Goal: Check status: Check status

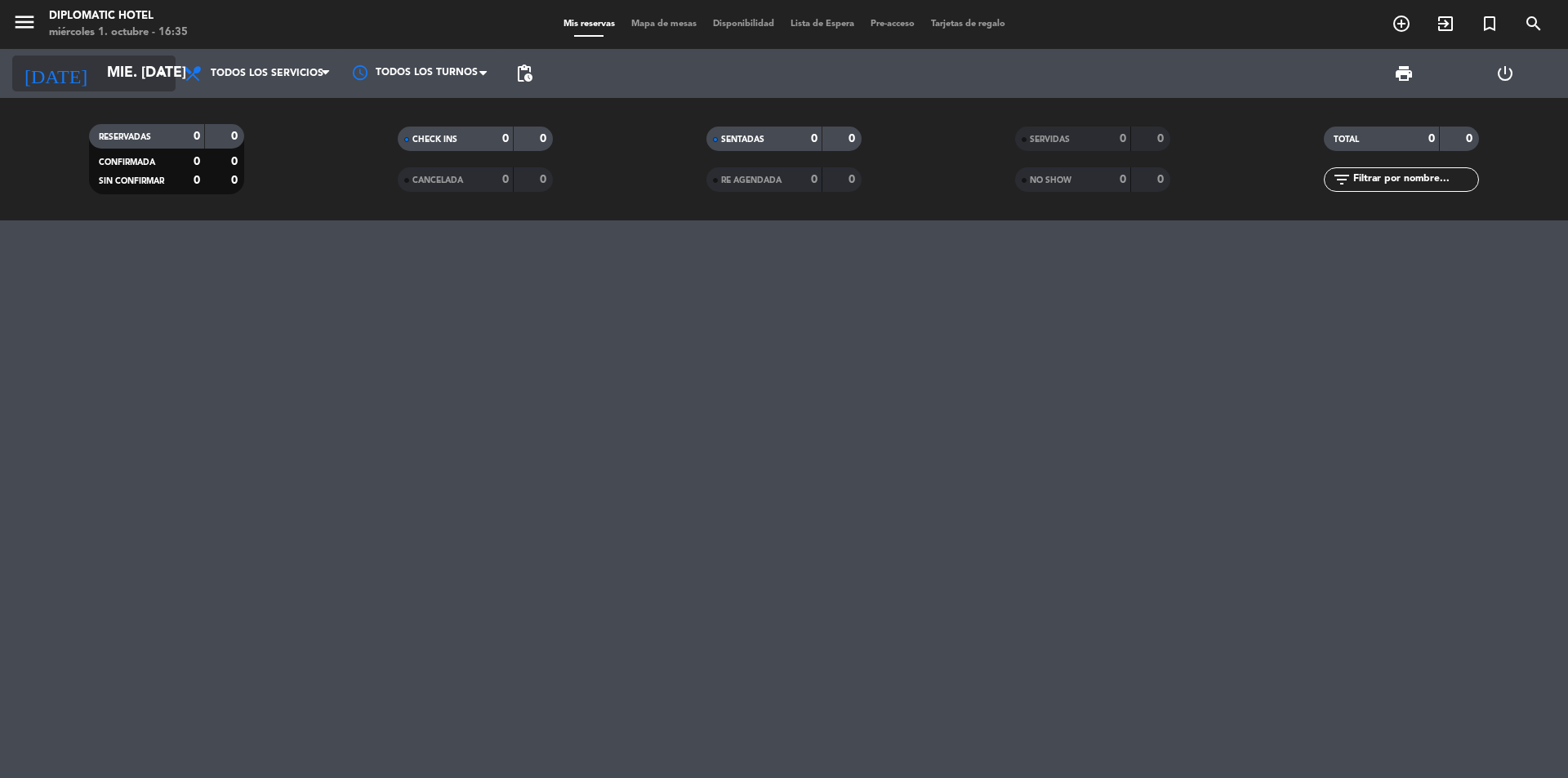
click at [161, 76] on icon "arrow_drop_down" at bounding box center [161, 73] width 20 height 20
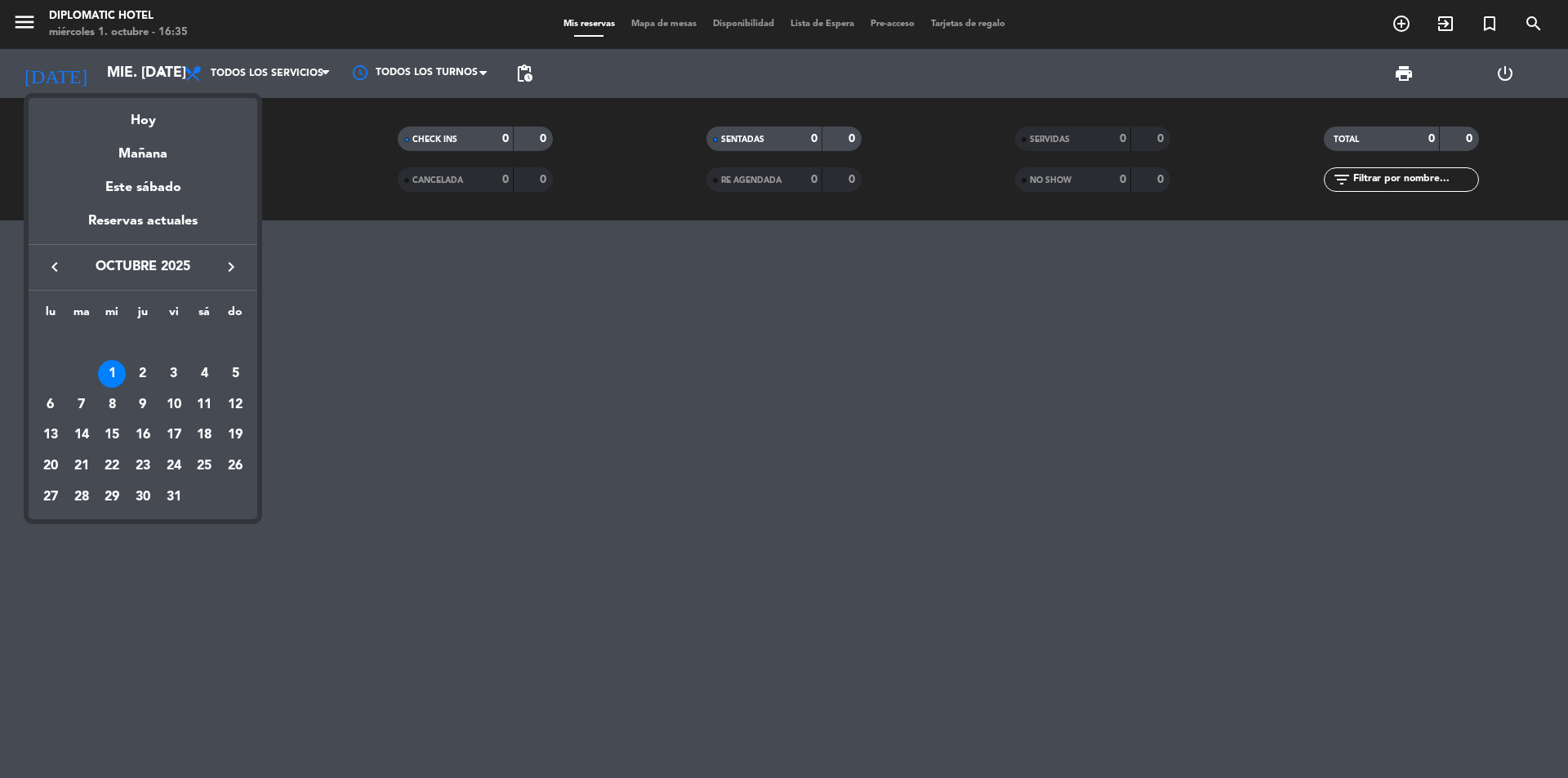
click at [557, 609] on div at bounding box center [784, 389] width 1568 height 778
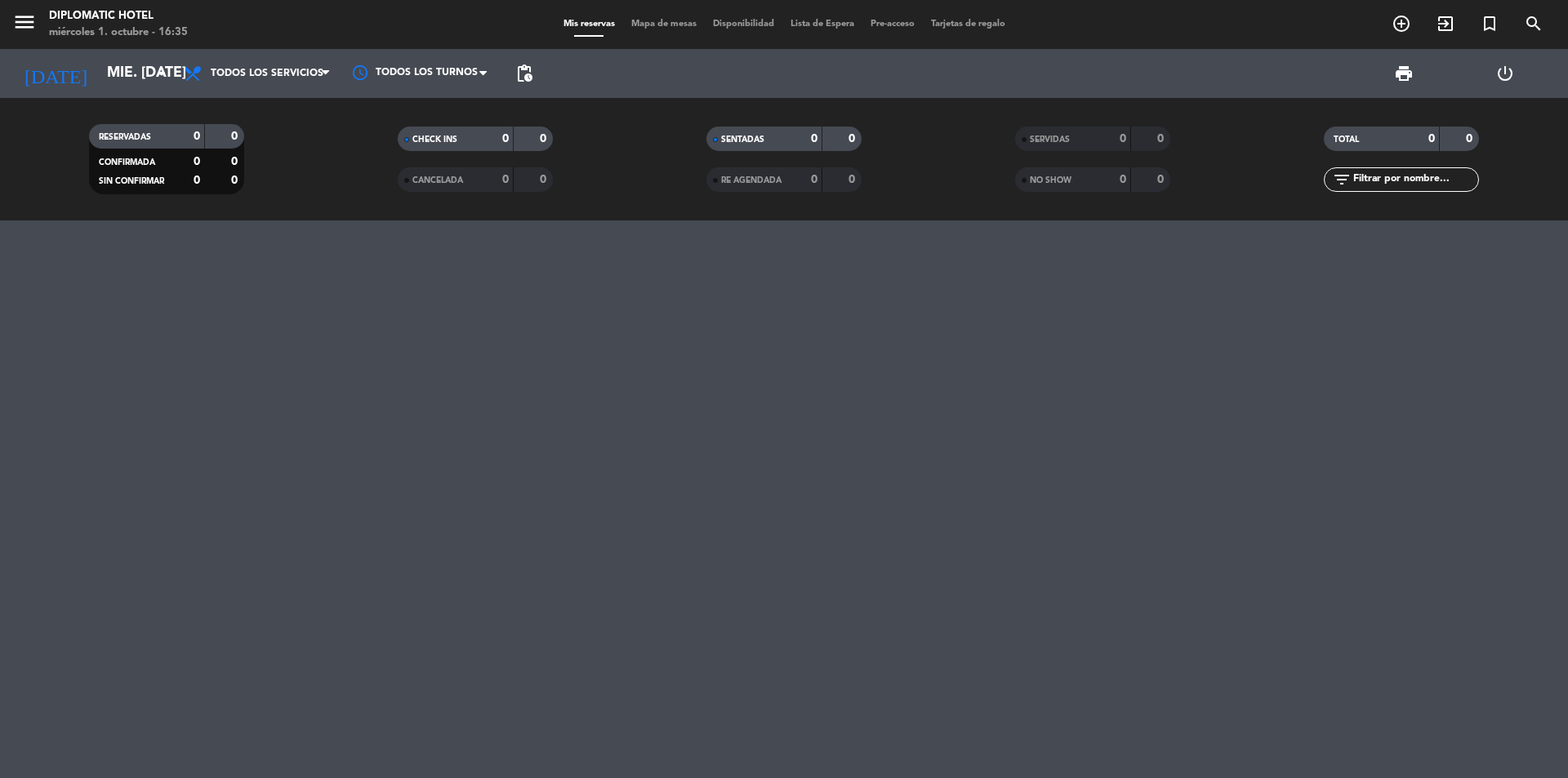
click at [588, 584] on div at bounding box center [784, 499] width 1568 height 557
click at [99, 61] on input "mié. [DATE]" at bounding box center [193, 73] width 189 height 33
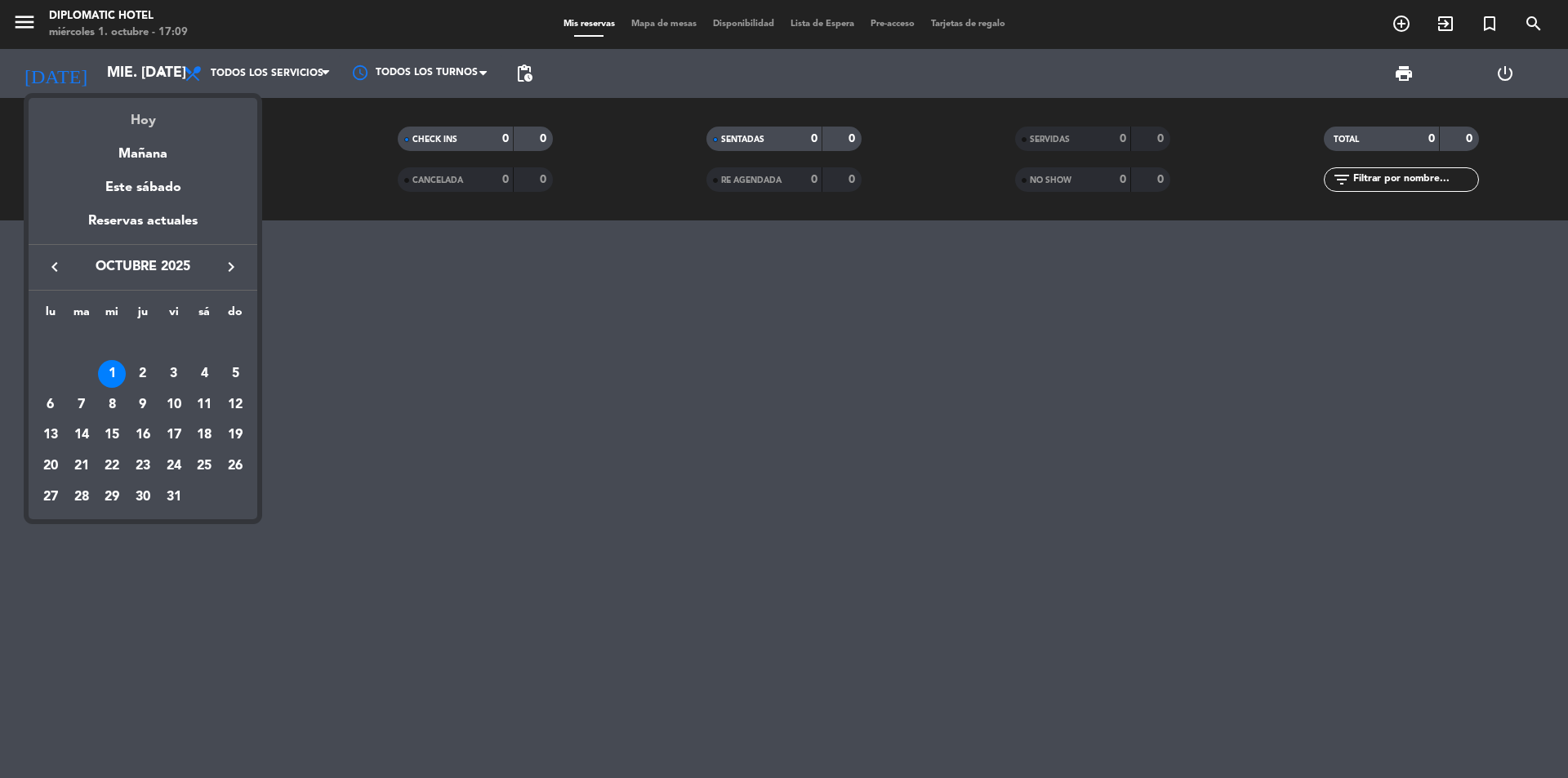
click at [118, 110] on div "Hoy" at bounding box center [143, 115] width 228 height 34
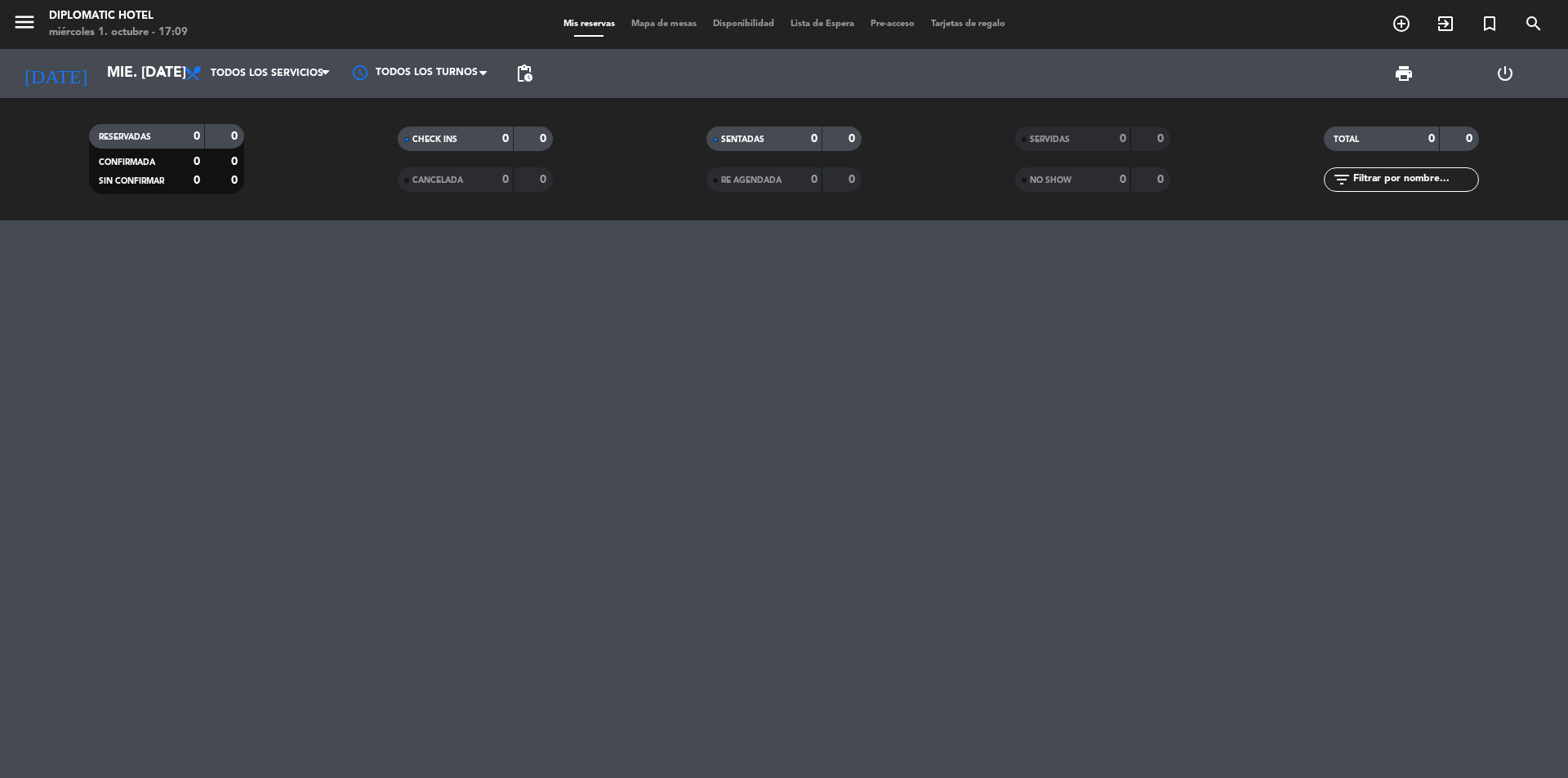
click at [118, 49] on div "[DATE] mié. [DATE] arrow_drop_down" at bounding box center [93, 74] width 163 height 49
click at [118, 65] on input "mié. [DATE]" at bounding box center [193, 73] width 189 height 33
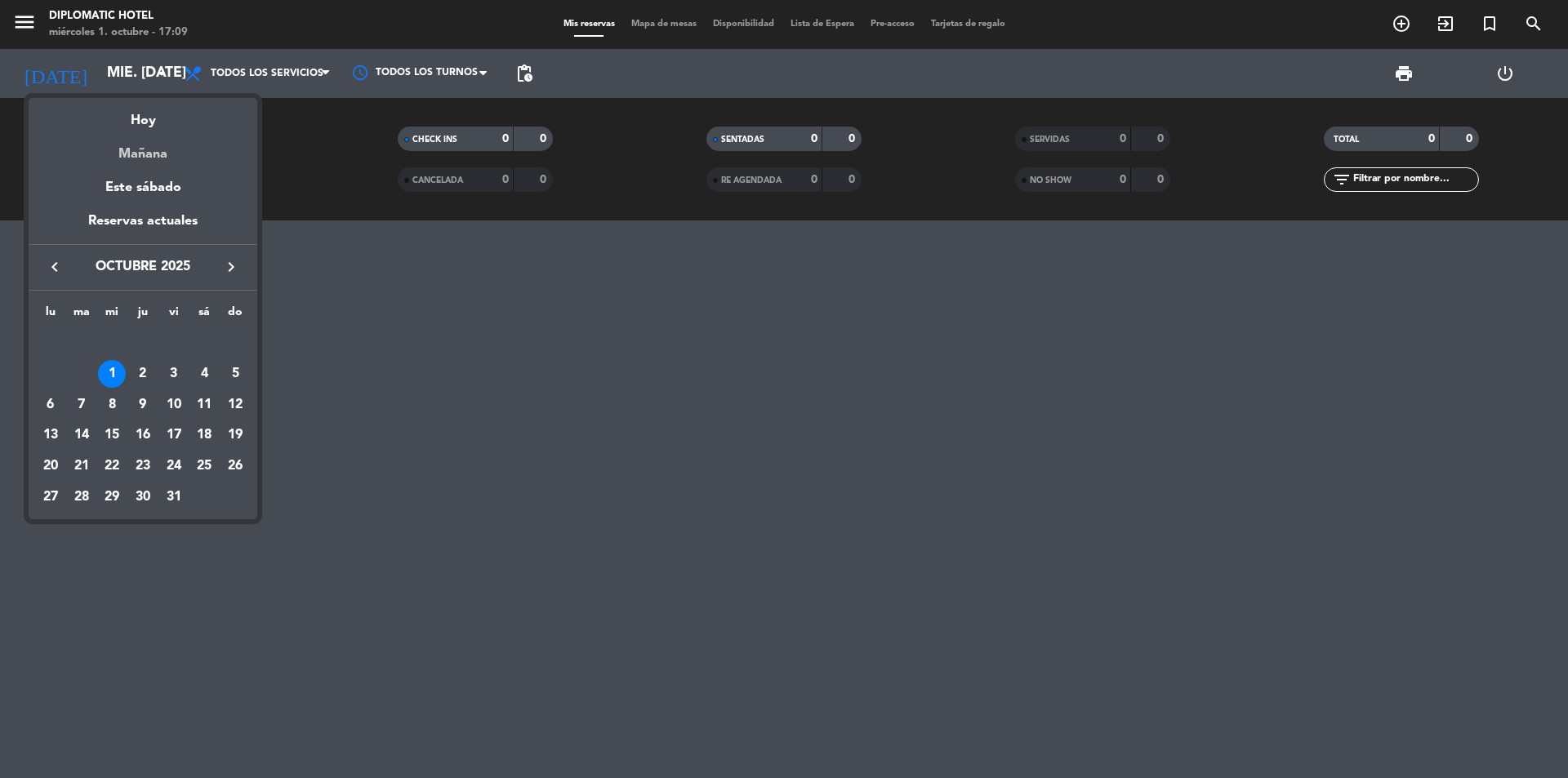
click at [140, 147] on div "Mañana" at bounding box center [143, 148] width 228 height 34
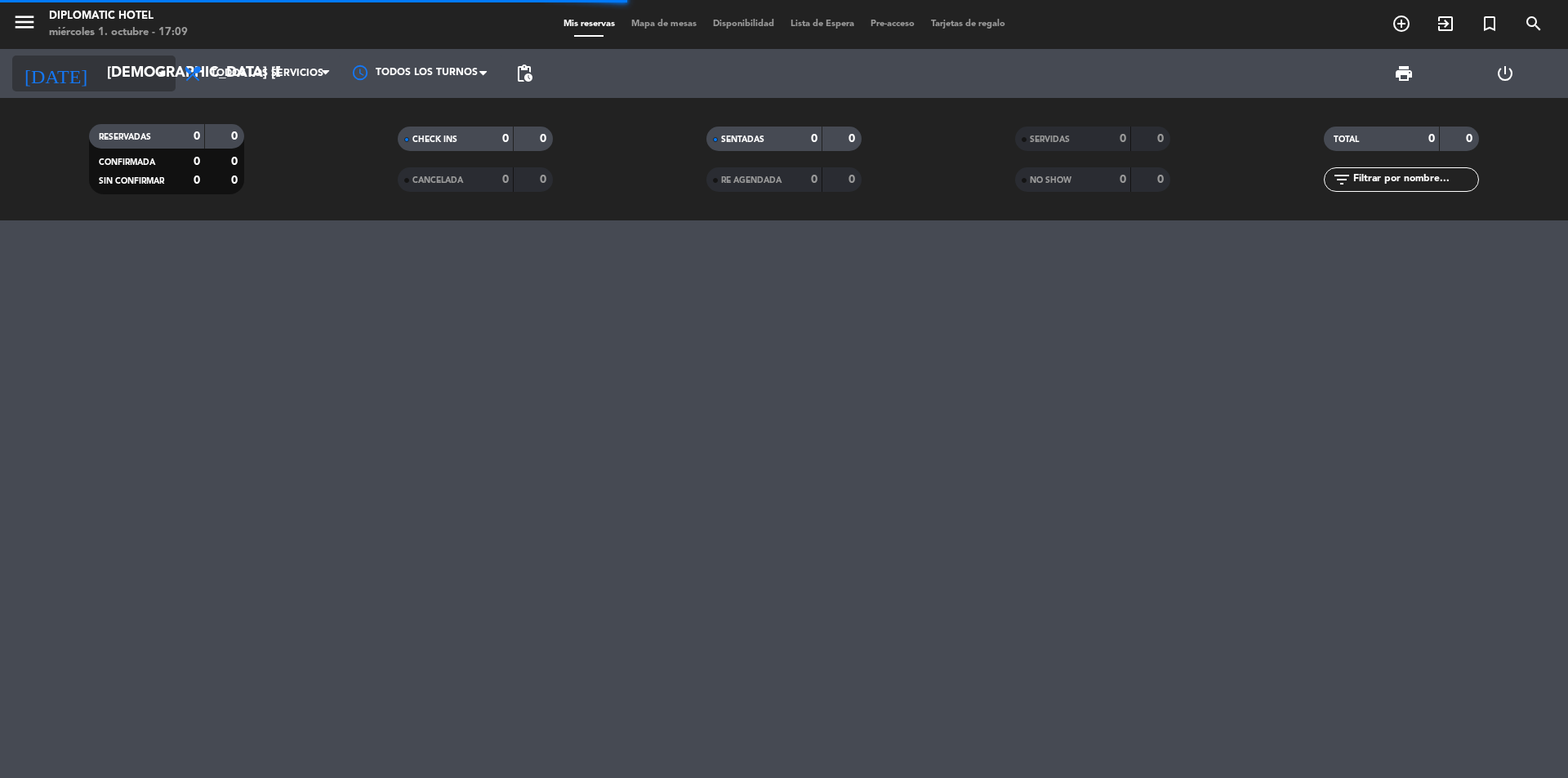
click at [129, 83] on input "[DEMOGRAPHIC_DATA] [DATE]" at bounding box center [193, 73] width 189 height 33
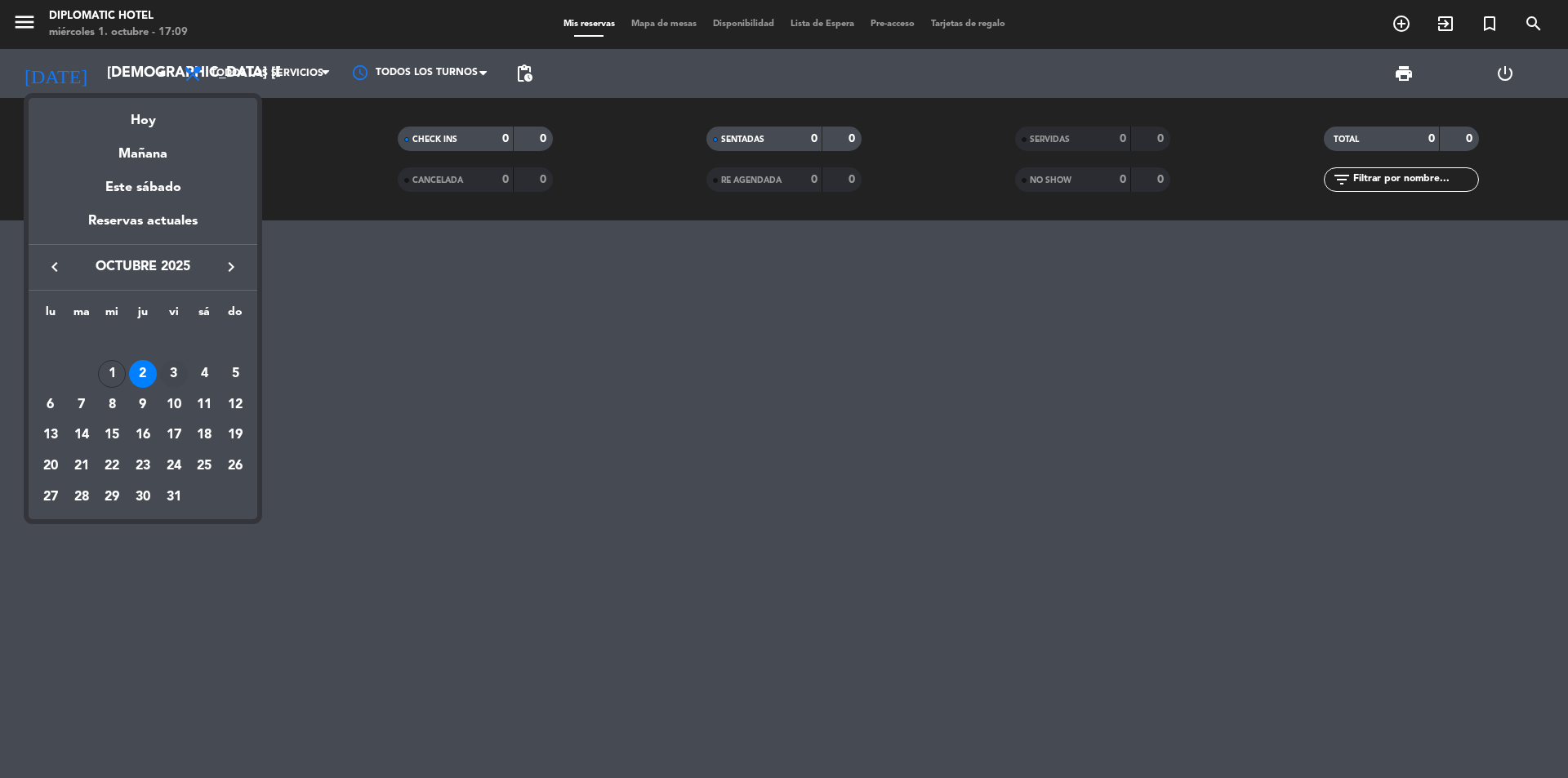
click at [180, 374] on div "3" at bounding box center [174, 374] width 28 height 28
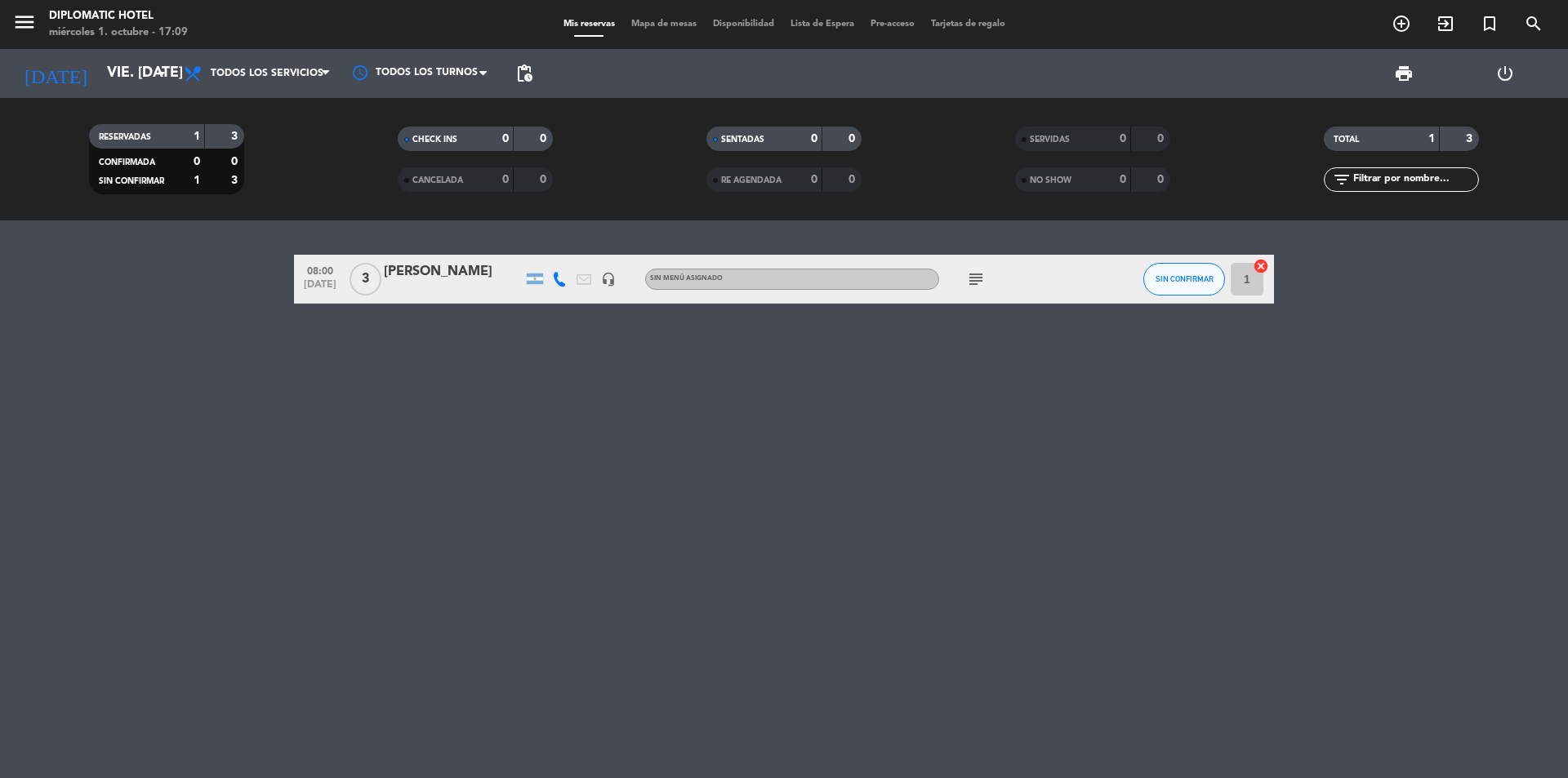
click at [973, 280] on icon "subject" at bounding box center [976, 279] width 20 height 20
drag, startPoint x: 568, startPoint y: 389, endPoint x: 17, endPoint y: 116, distance: 614.9
click at [567, 389] on div "08:00 [DATE] 3 [PERSON_NAME] headset_mic Sin menú asignado subject Desayuno x3 …" at bounding box center [784, 499] width 1568 height 557
click at [47, 70] on icon "[DATE]" at bounding box center [55, 74] width 87 height 36
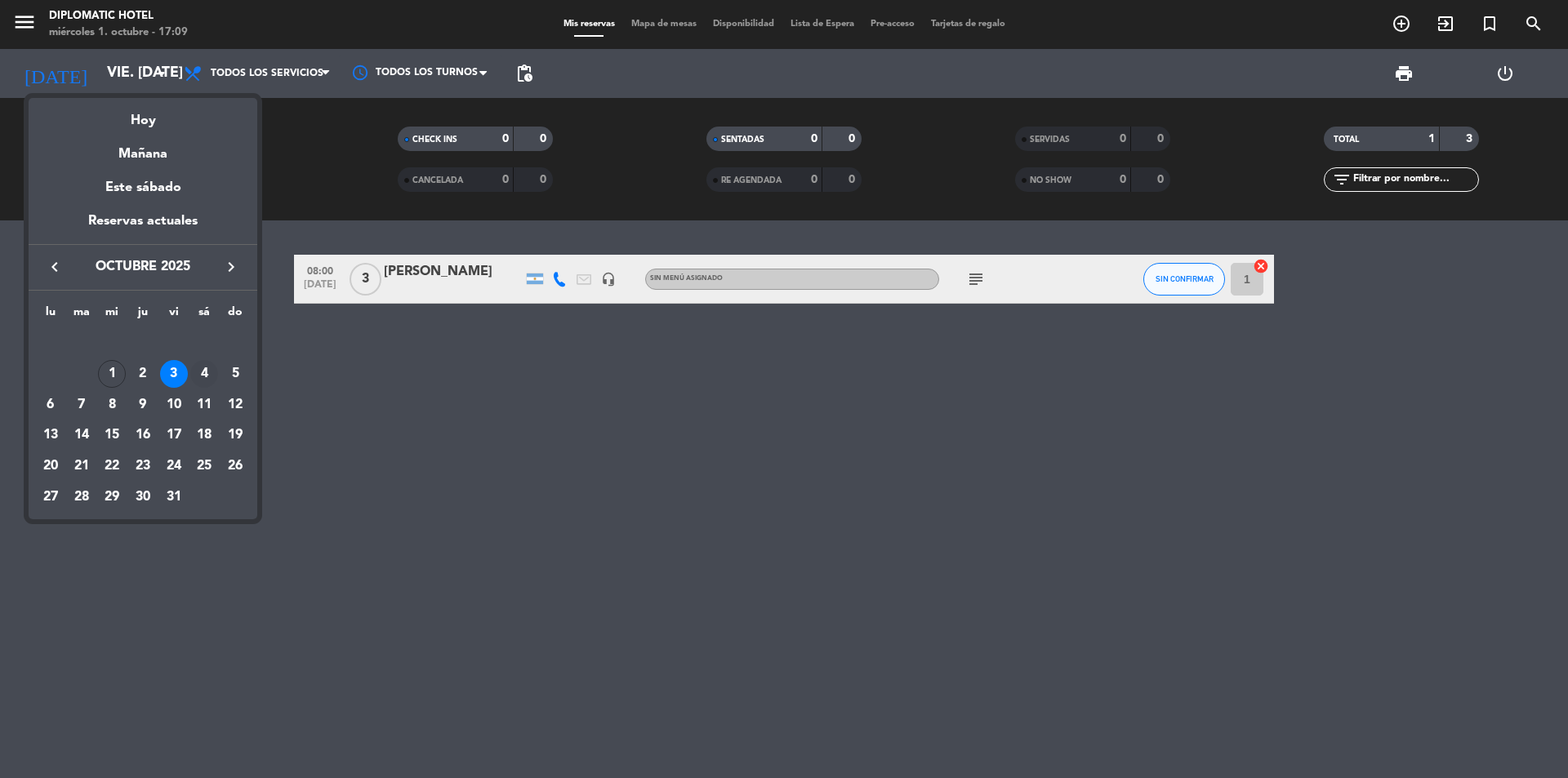
click at [209, 376] on div "4" at bounding box center [204, 374] width 28 height 28
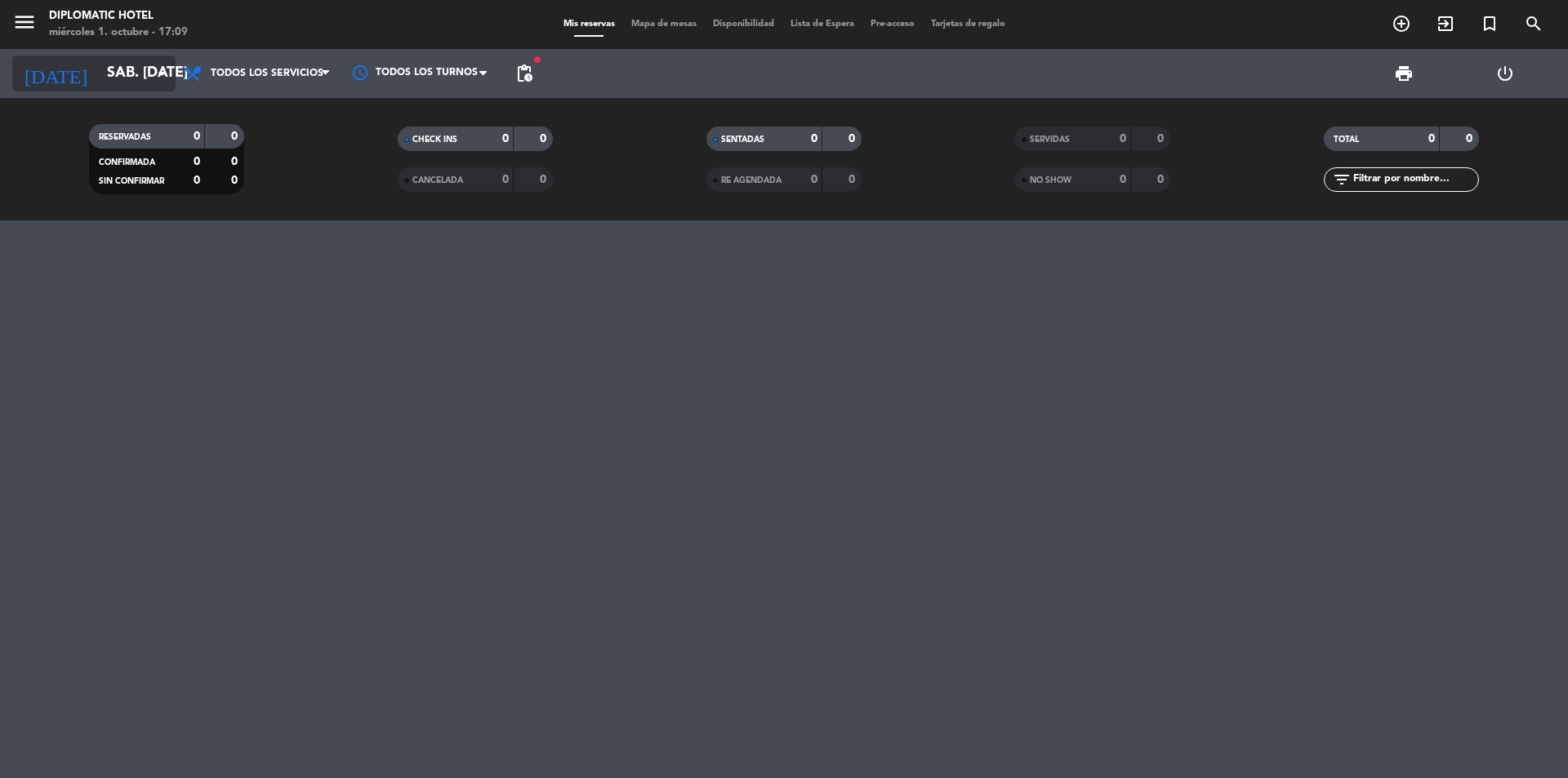
click at [114, 82] on input "sáb. [DATE]" at bounding box center [193, 73] width 189 height 33
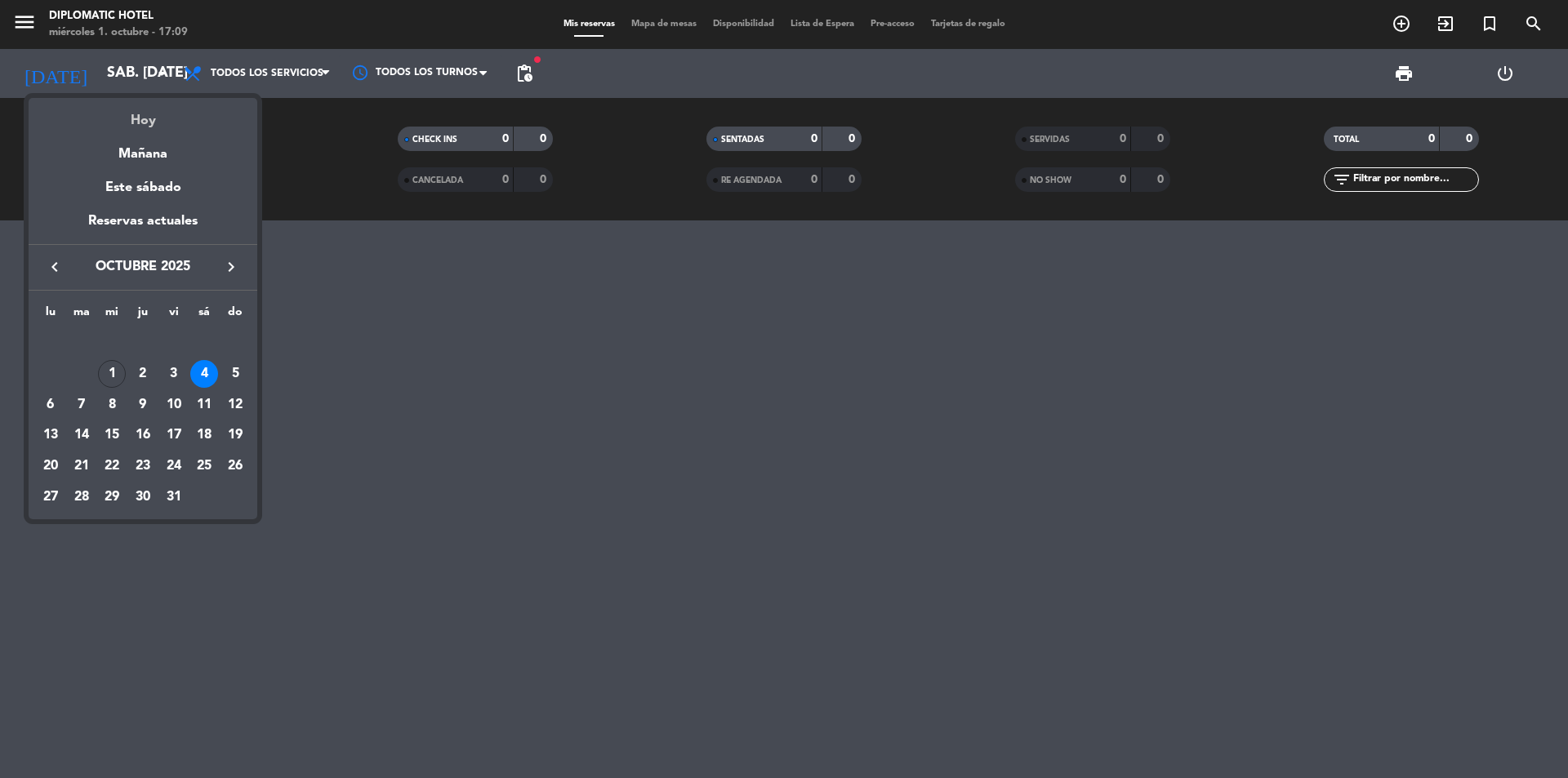
click at [132, 115] on div "Hoy" at bounding box center [143, 115] width 228 height 34
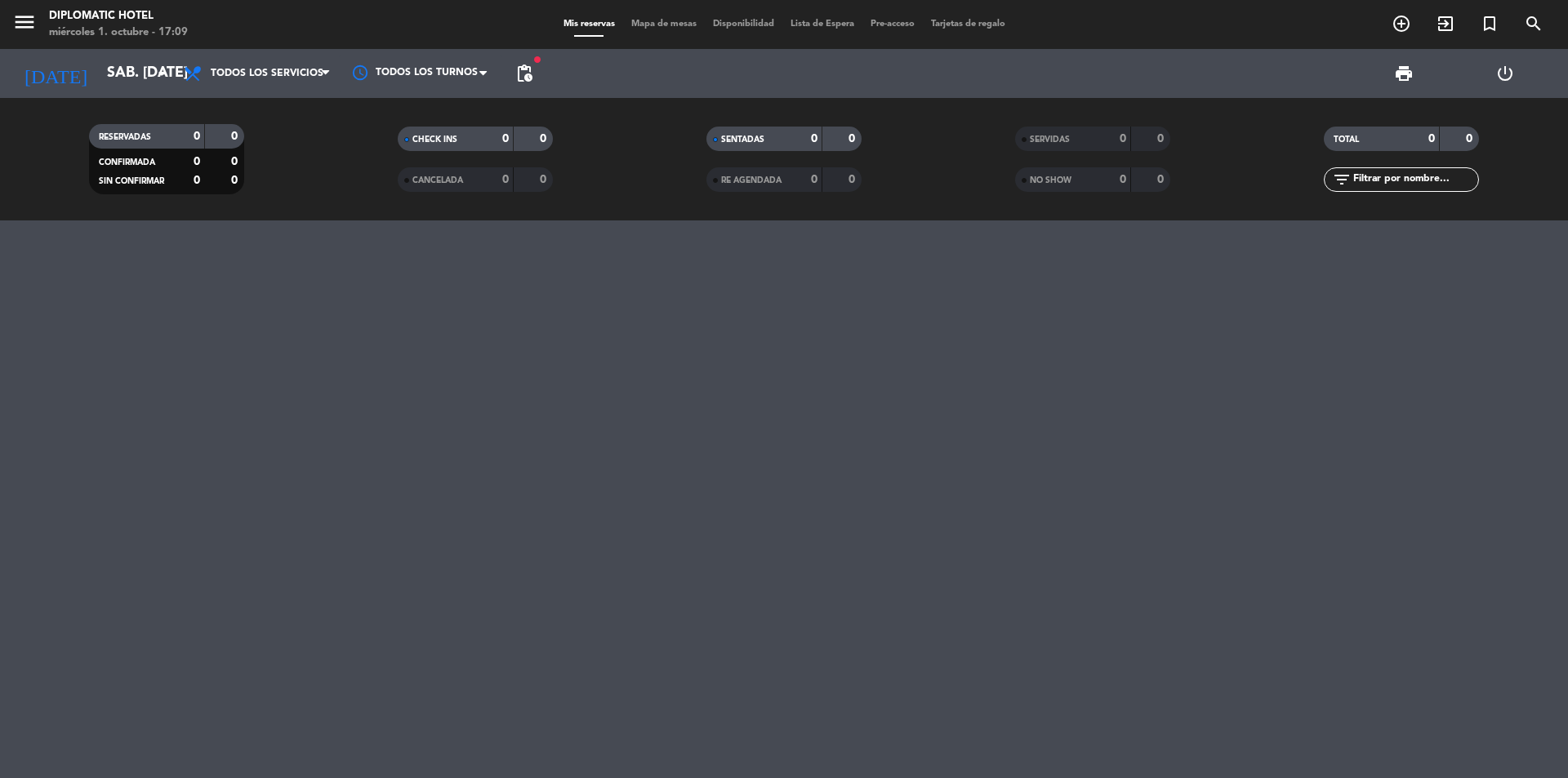
type input "mié. [DATE]"
click at [112, 62] on input "mié. [DATE]" at bounding box center [193, 73] width 189 height 33
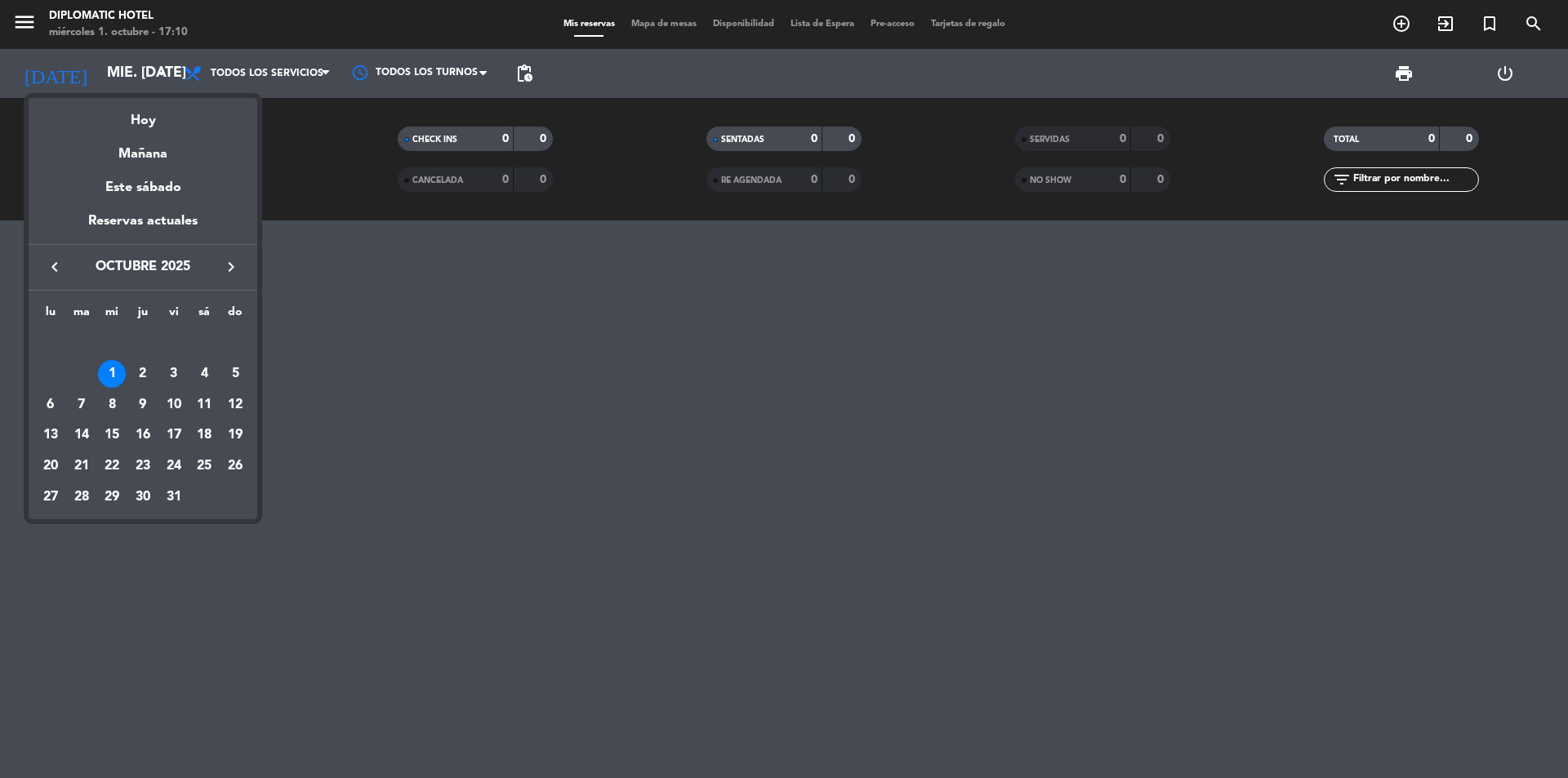
click at [465, 444] on div at bounding box center [784, 389] width 1568 height 778
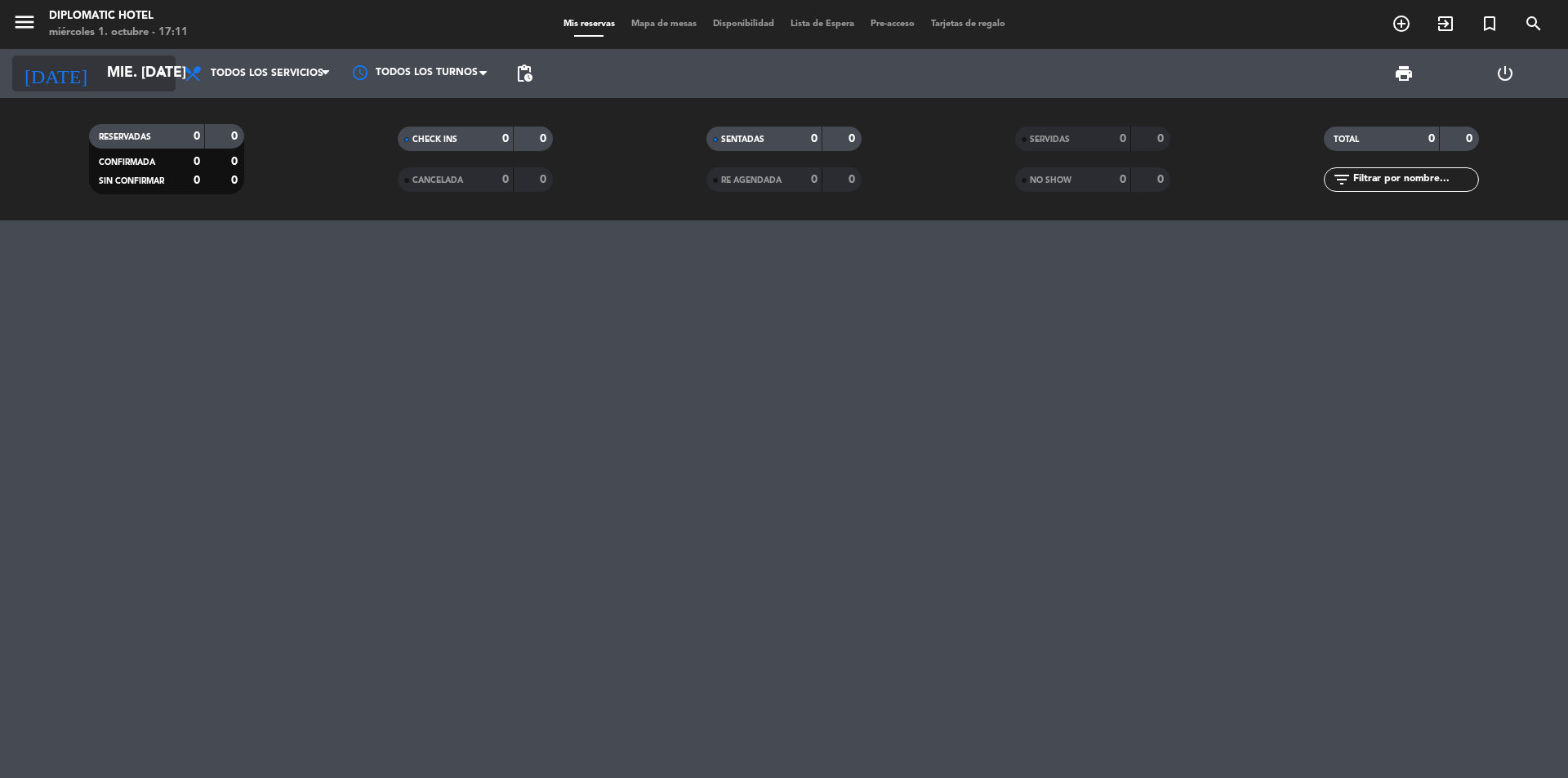
click at [150, 63] on input "mié. [DATE]" at bounding box center [193, 73] width 189 height 33
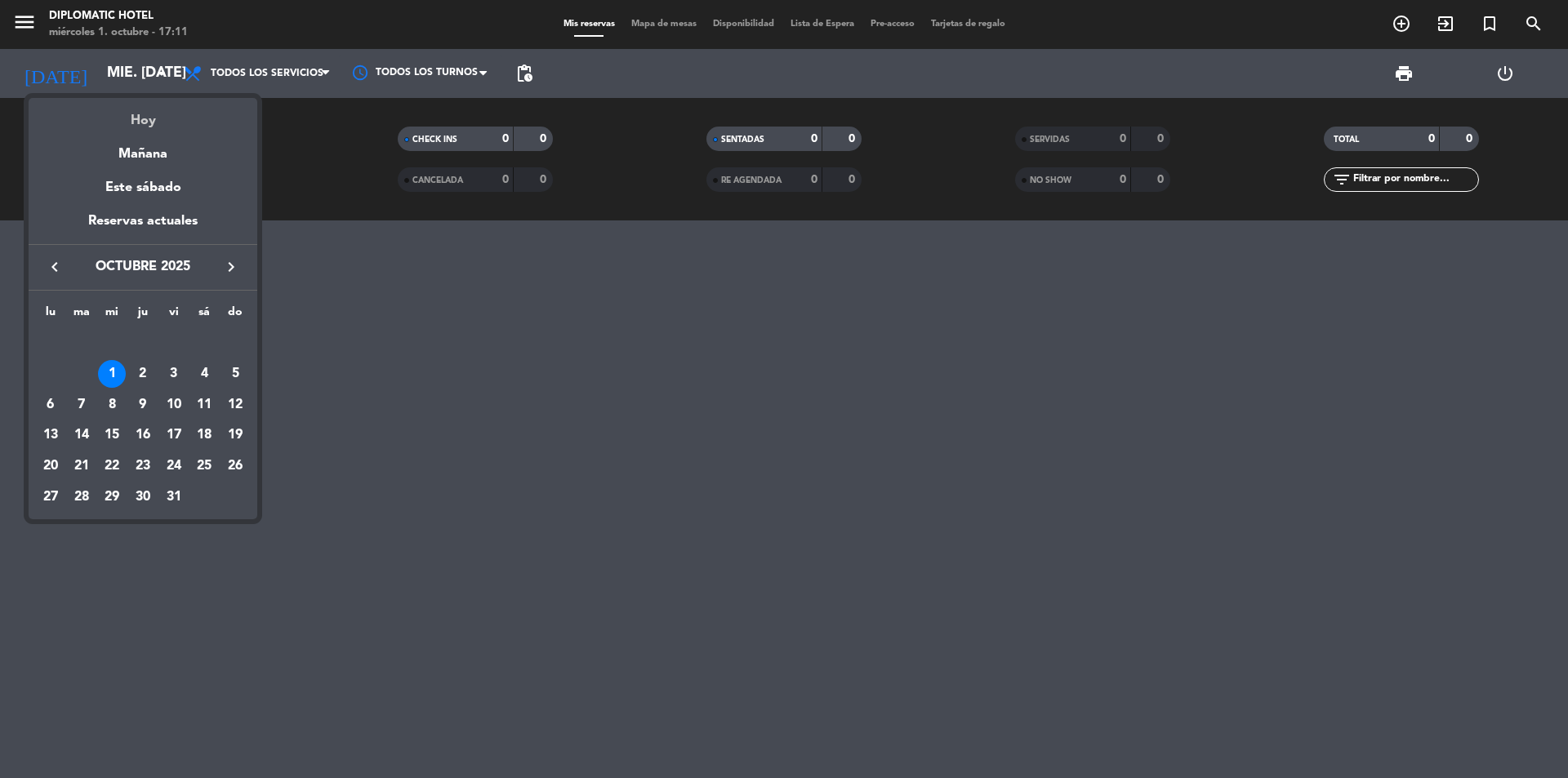
click at [168, 109] on div "Hoy" at bounding box center [143, 115] width 228 height 34
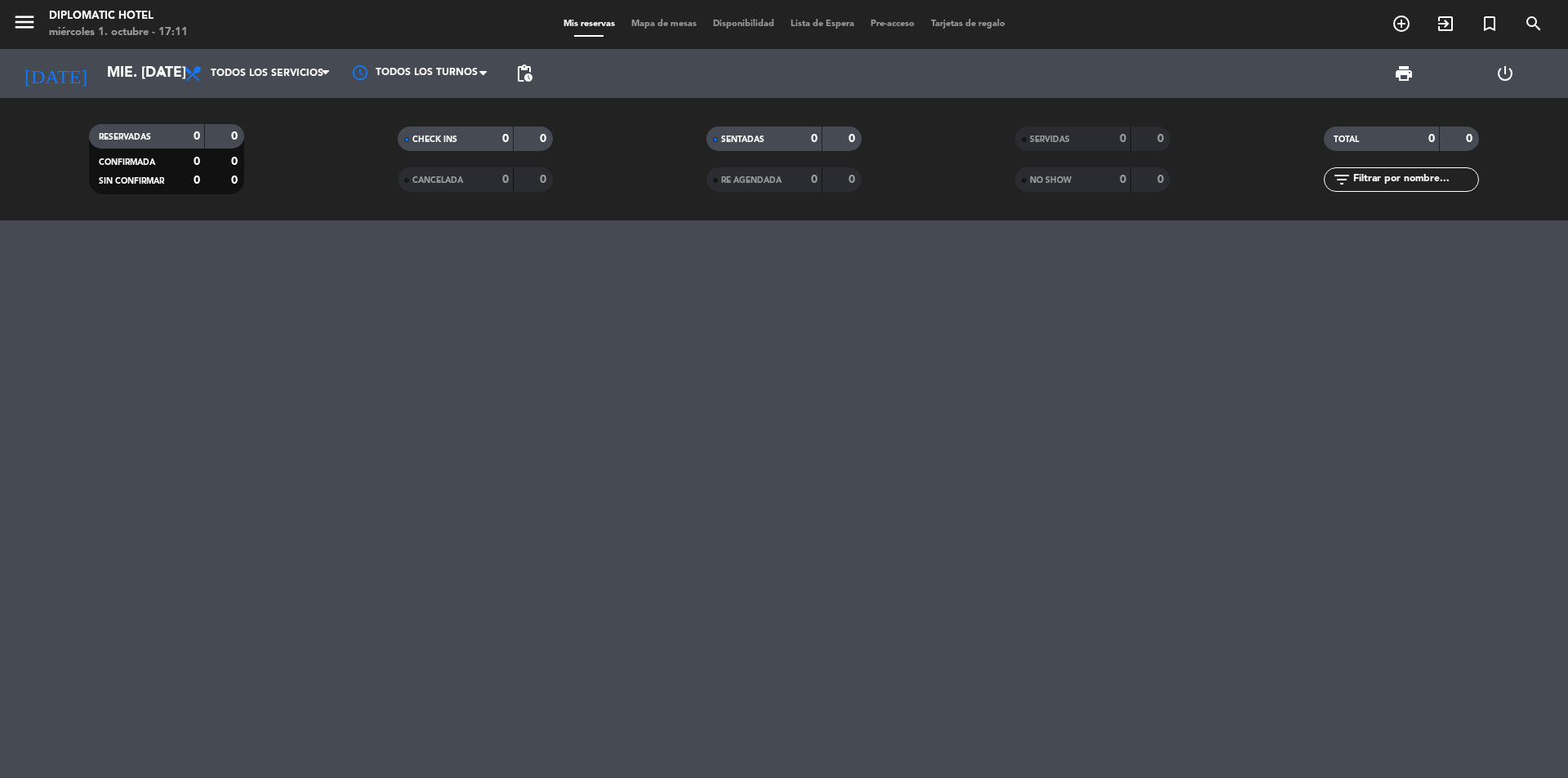
click at [171, 443] on div at bounding box center [784, 499] width 1568 height 557
